Goal: Find specific page/section: Find specific page/section

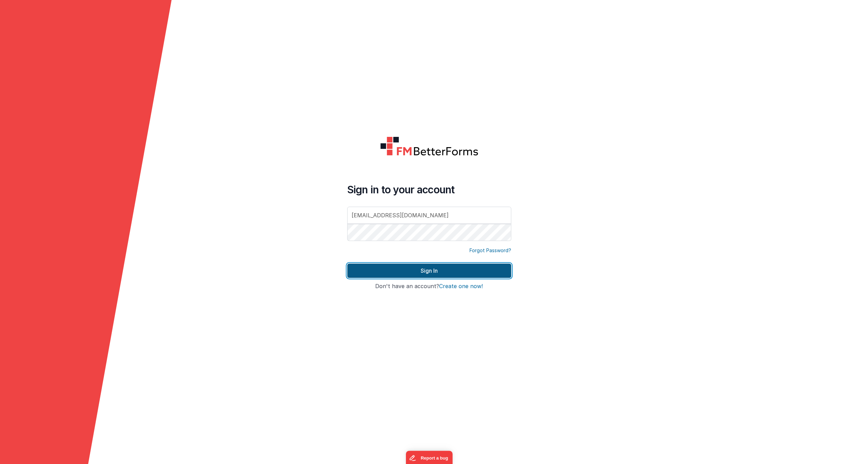
click at [471, 275] on button "Sign In" at bounding box center [429, 270] width 164 height 14
click at [447, 273] on button "Sign In" at bounding box center [429, 270] width 164 height 14
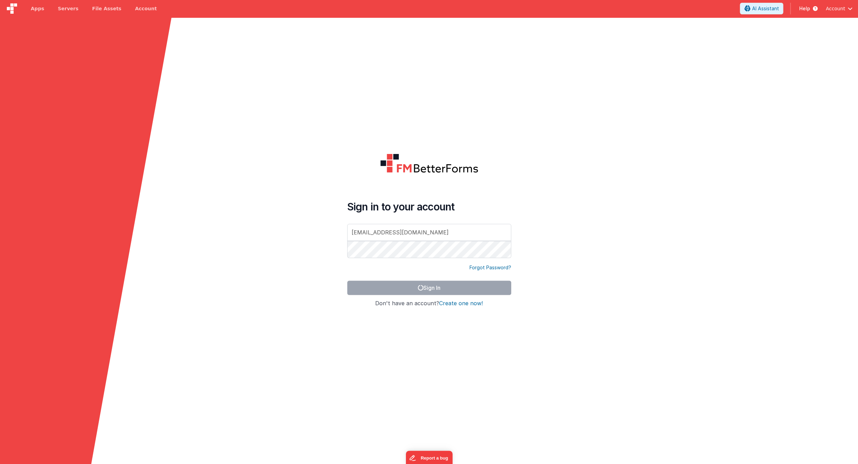
click at [848, 8] on span "button" at bounding box center [850, 8] width 5 height 5
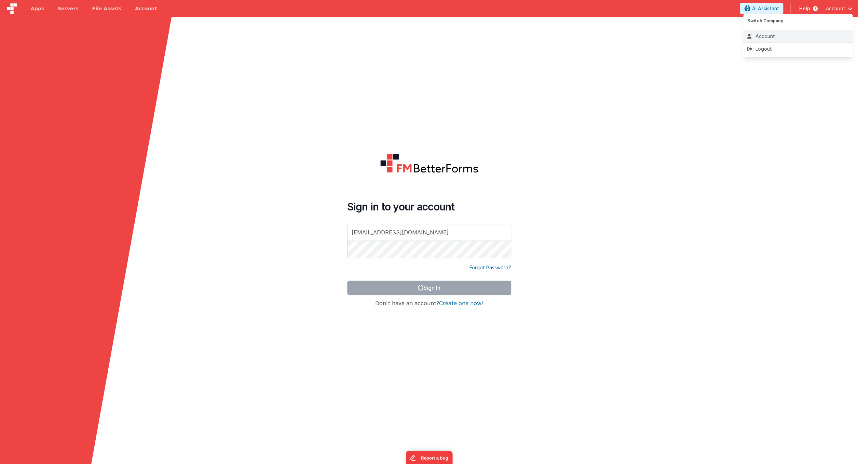
click at [758, 37] on div "Account" at bounding box center [798, 36] width 101 height 7
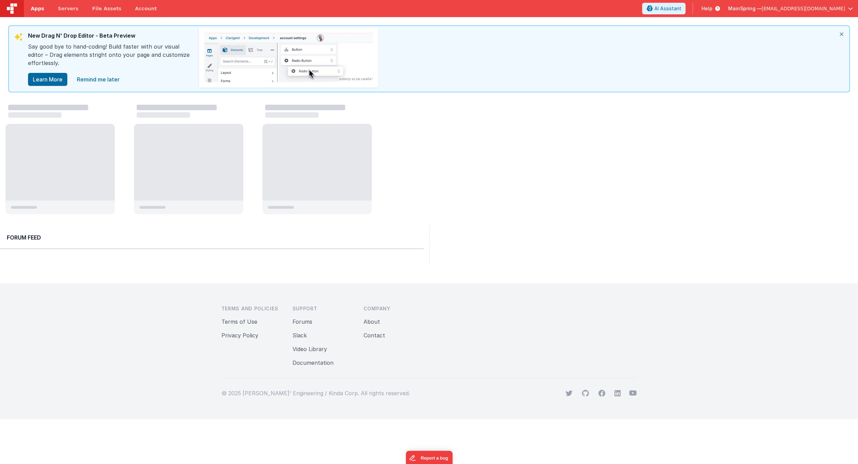
click at [35, 8] on span "Apps" at bounding box center [37, 8] width 13 height 7
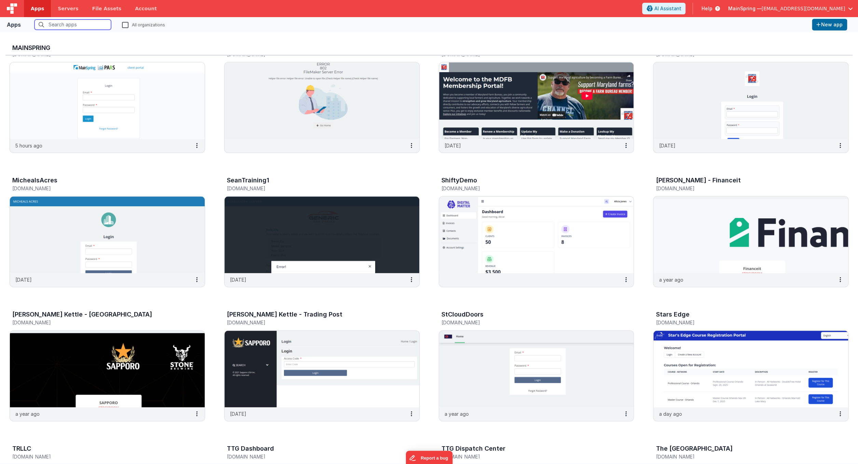
scroll to position [382, 0]
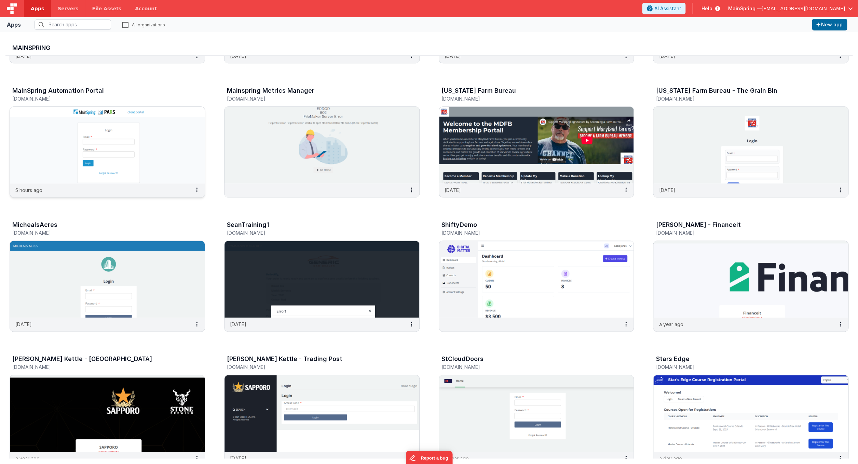
click at [176, 137] on img at bounding box center [107, 145] width 195 height 77
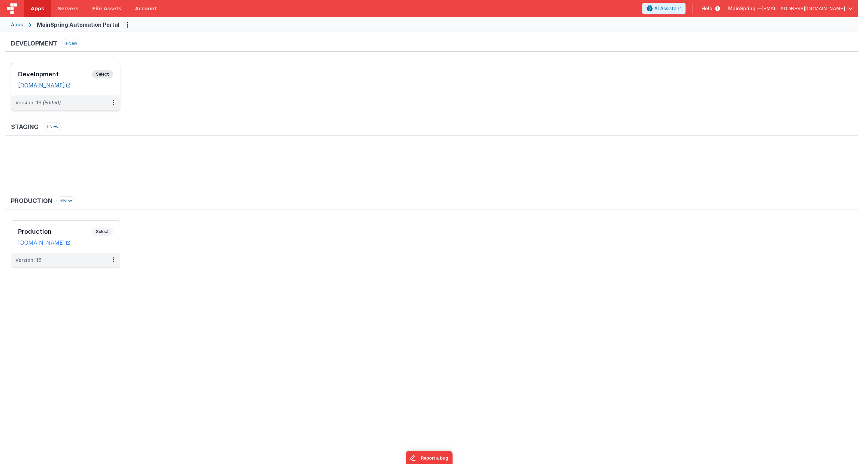
click at [59, 85] on link "map.fmbetterforms.com" at bounding box center [44, 85] width 52 height 7
click at [114, 103] on icon at bounding box center [113, 102] width 1 height 0
click at [89, 120] on link "Edit" at bounding box center [90, 118] width 60 height 12
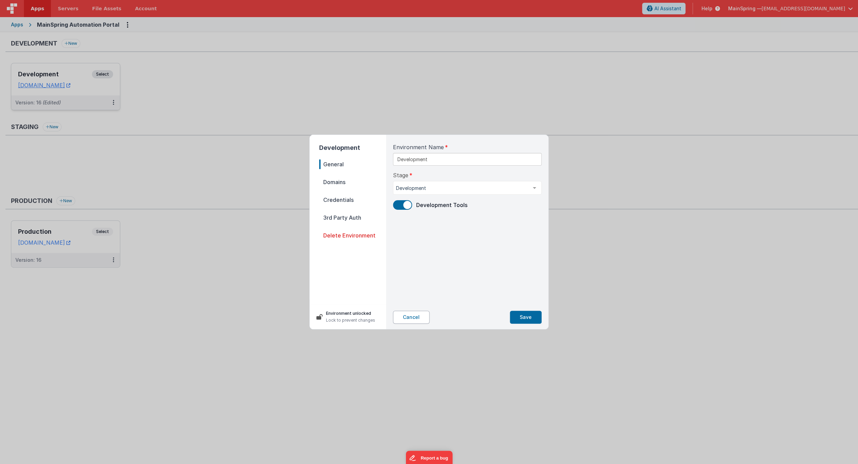
click at [413, 318] on button "Cancel" at bounding box center [411, 316] width 37 height 13
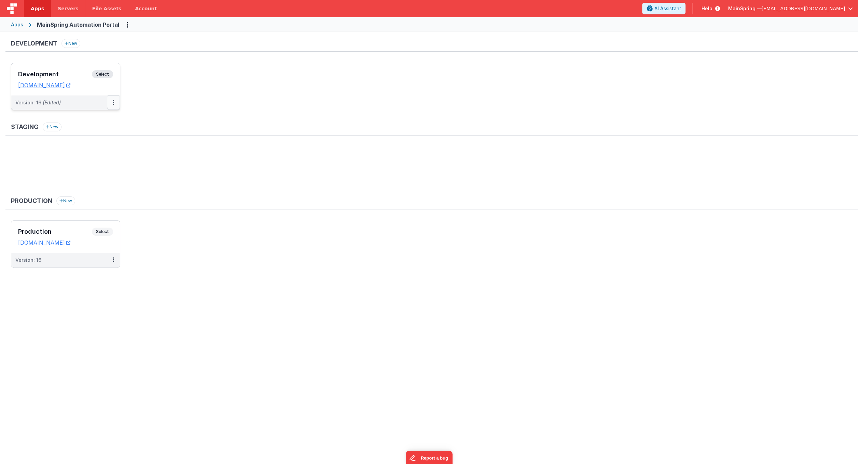
click at [116, 105] on button at bounding box center [113, 102] width 13 height 14
click at [114, 103] on button at bounding box center [113, 102] width 13 height 14
click at [112, 104] on div at bounding box center [429, 232] width 858 height 464
click at [112, 104] on button at bounding box center [113, 102] width 13 height 14
click at [74, 102] on div at bounding box center [429, 232] width 858 height 464
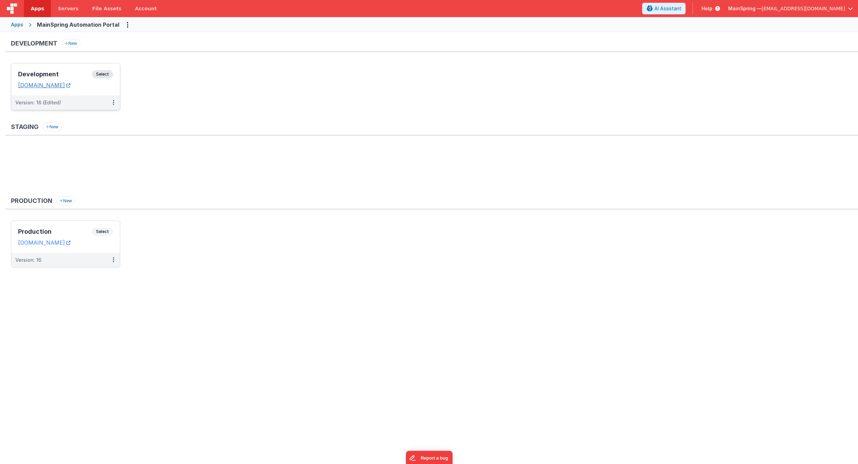
click at [62, 83] on link "map.fmbetterforms.com" at bounding box center [44, 85] width 52 height 7
